Goal: Obtain resource: Obtain resource

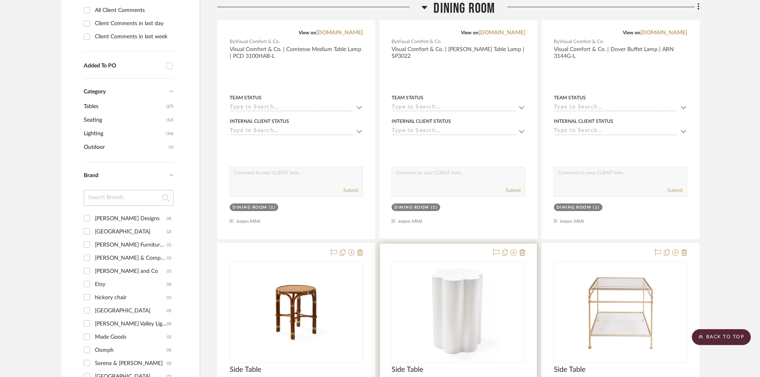
scroll to position [160, 0]
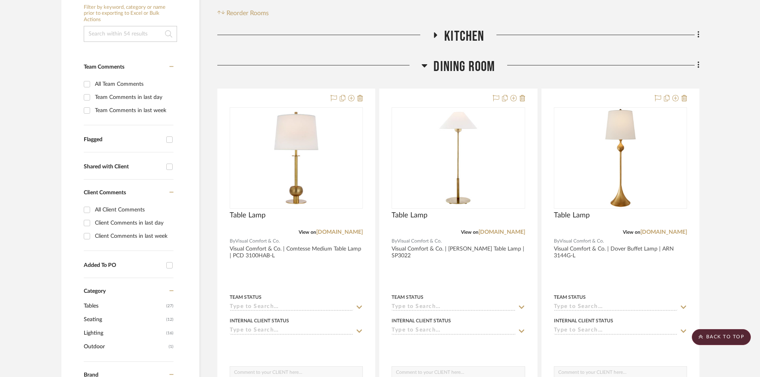
click at [479, 72] on span "Dining Room" at bounding box center [464, 66] width 61 height 17
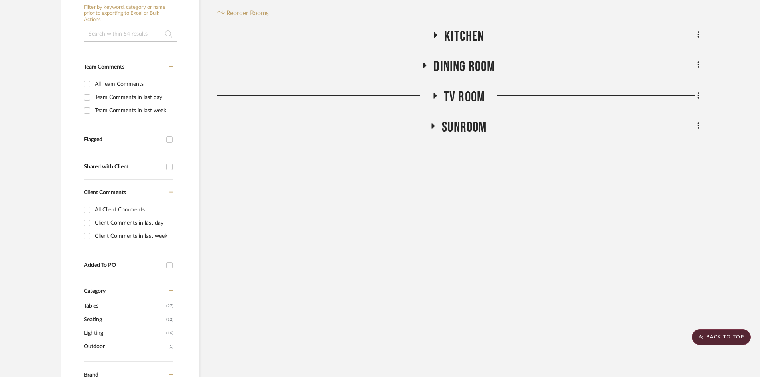
click at [470, 40] on span "Kitchen" at bounding box center [464, 36] width 40 height 17
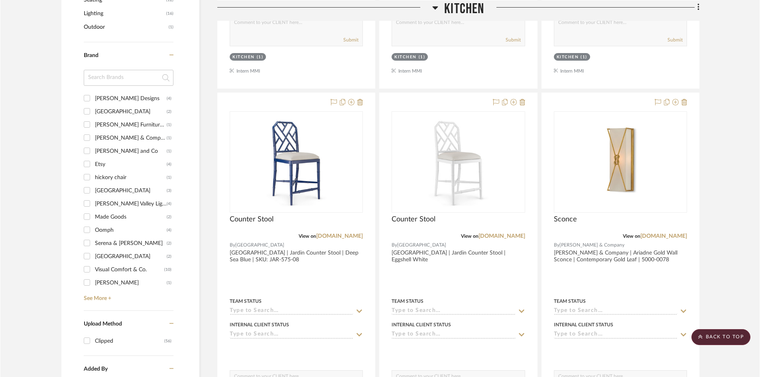
scroll to position [479, 0]
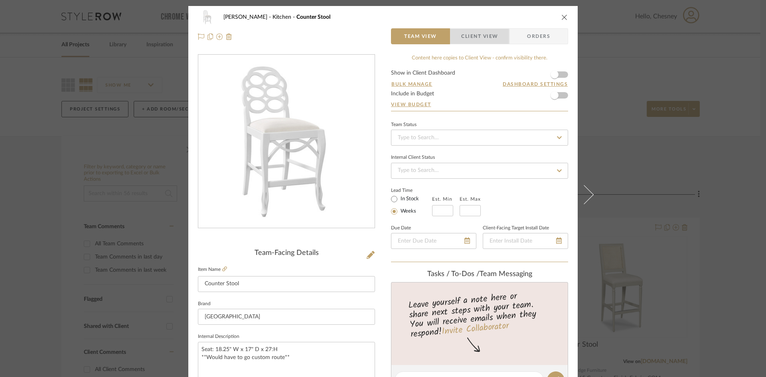
click at [494, 32] on span "Client View" at bounding box center [479, 36] width 37 height 16
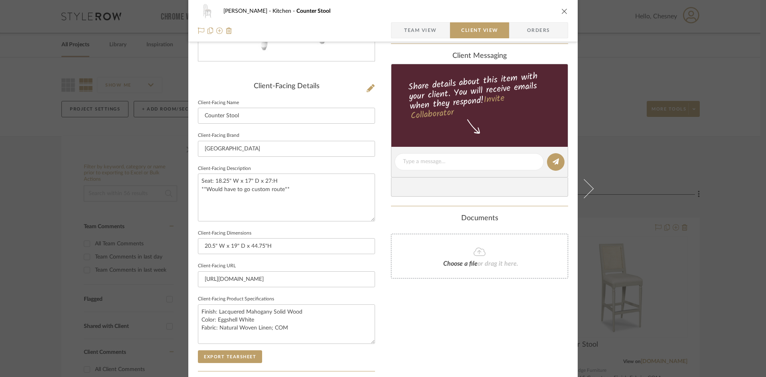
scroll to position [279, 0]
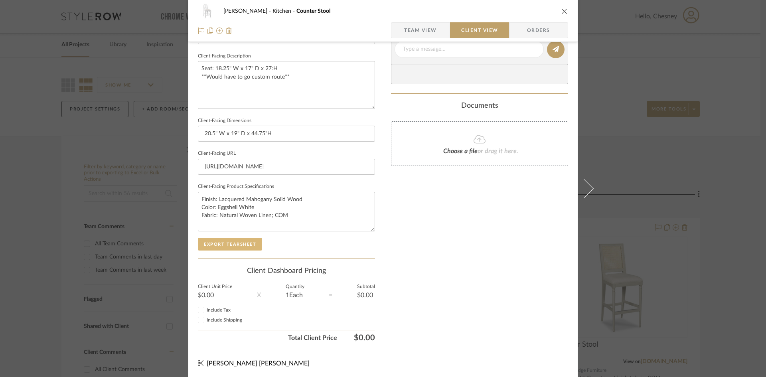
click at [235, 246] on button "Export Tearsheet" at bounding box center [230, 244] width 64 height 13
